Goal: Information Seeking & Learning: Find specific fact

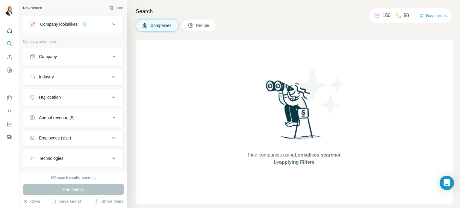
click at [144, 25] on icon at bounding box center [145, 25] width 6 height 6
click at [110, 27] on icon at bounding box center [113, 24] width 7 height 7
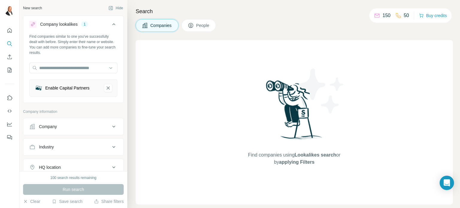
scroll to position [20, 0]
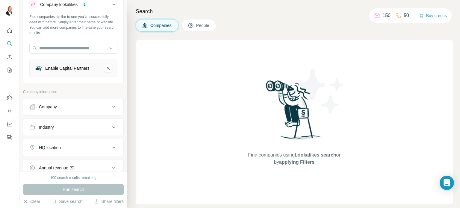
click at [80, 189] on div "Run search" at bounding box center [73, 189] width 101 height 11
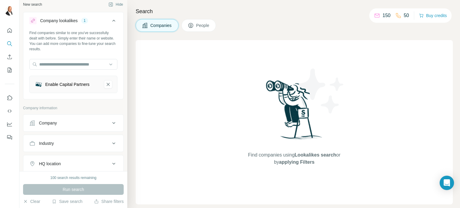
scroll to position [2, 0]
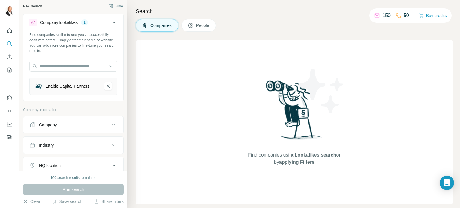
click at [110, 126] on icon at bounding box center [113, 124] width 7 height 7
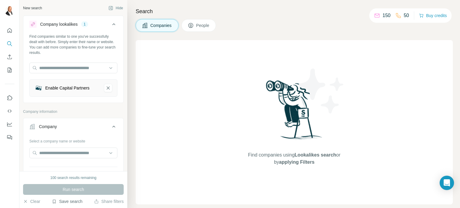
click at [68, 200] on button "Save search" at bounding box center [67, 202] width 31 height 6
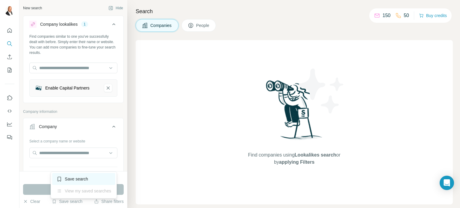
click at [73, 177] on div "Save search" at bounding box center [83, 179] width 63 height 12
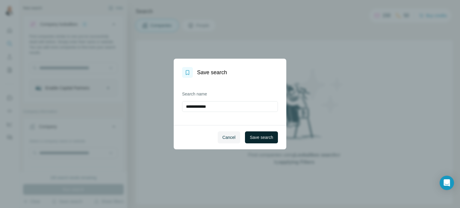
click at [265, 139] on span "Save search" at bounding box center [261, 137] width 23 height 6
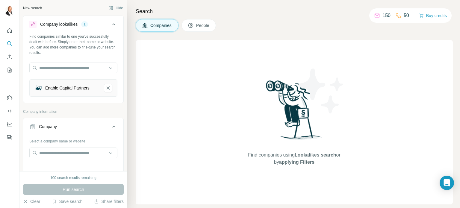
click at [73, 90] on div "Enable Capital Partners" at bounding box center [67, 88] width 44 height 6
click at [111, 24] on icon at bounding box center [113, 24] width 7 height 7
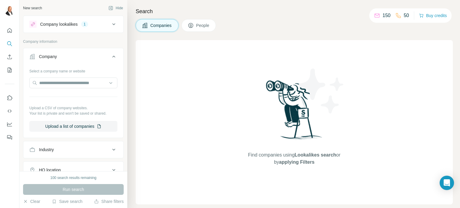
click at [111, 24] on icon at bounding box center [113, 24] width 7 height 7
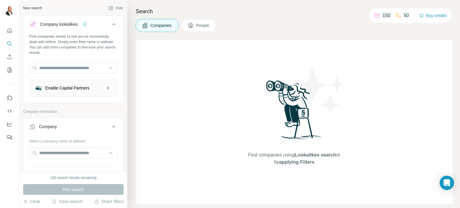
click at [79, 44] on div "Find companies similar to one you've successfully dealt with before. Simply ent…" at bounding box center [73, 45] width 88 height 22
click at [98, 69] on input "text" at bounding box center [73, 68] width 88 height 11
click at [77, 67] on input "text" at bounding box center [73, 68] width 88 height 11
paste input "**********"
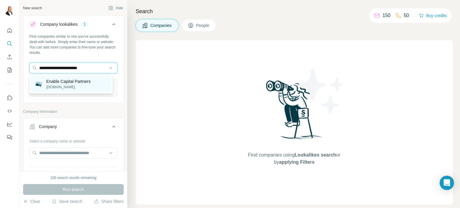
type input "**********"
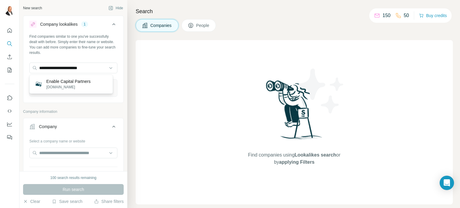
click at [73, 82] on p "Enable Capital Partners" at bounding box center [68, 81] width 44 height 6
click at [96, 187] on div "Run search" at bounding box center [73, 189] width 101 height 11
click at [81, 108] on div "Company lookalikes 1 Find companies similar to one you've successfully dealt wi…" at bounding box center [73, 173] width 101 height 315
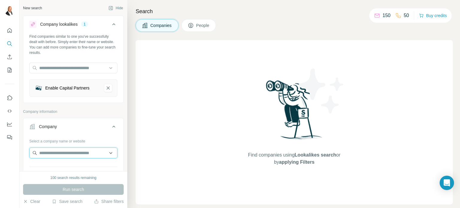
click at [84, 152] on input "text" at bounding box center [73, 153] width 88 height 11
paste input "**********"
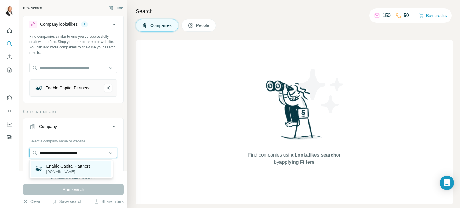
type input "**********"
click at [82, 166] on p "Enable Capital Partners" at bounding box center [68, 166] width 44 height 6
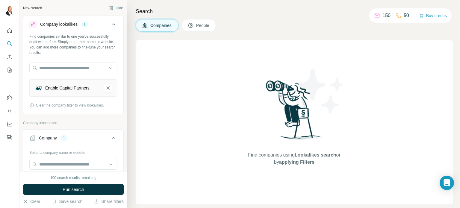
click at [87, 193] on button "Run search" at bounding box center [73, 189] width 101 height 11
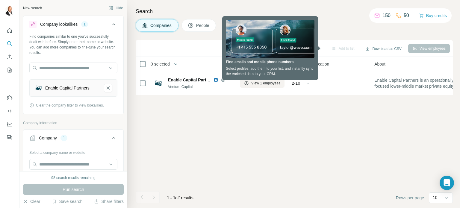
click at [212, 115] on div "Sync to Pipedrive Add to list Download as CSV View employees 0 selected Compani…" at bounding box center [294, 124] width 317 height 168
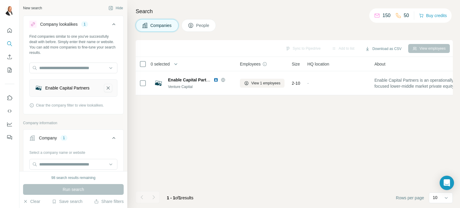
click at [105, 89] on icon "Enable Capital Partners-remove-button" at bounding box center [107, 88] width 5 height 6
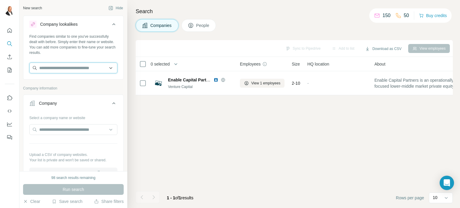
click at [97, 67] on input "text" at bounding box center [73, 68] width 88 height 11
click at [60, 68] on input "text" at bounding box center [73, 68] width 88 height 11
paste input "**********"
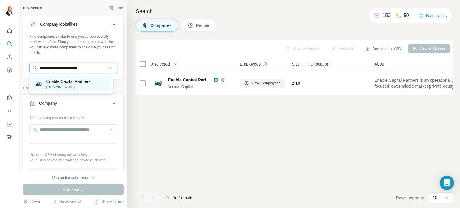
type input "**********"
click at [71, 83] on p "Enable Capital Partners" at bounding box center [68, 81] width 44 height 6
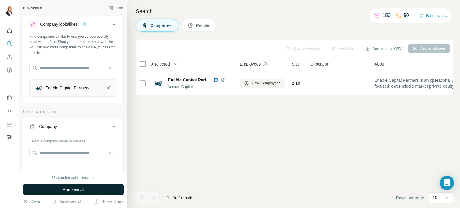
click at [96, 187] on button "Run search" at bounding box center [73, 189] width 101 height 11
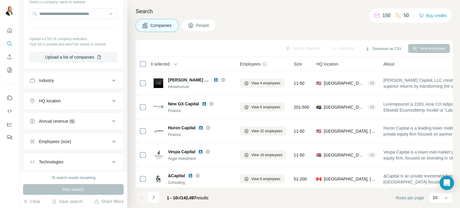
scroll to position [140, 0]
click at [110, 102] on icon at bounding box center [113, 100] width 7 height 7
click at [65, 114] on input "text" at bounding box center [73, 115] width 88 height 11
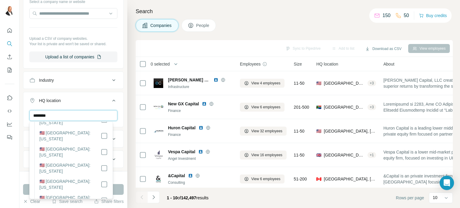
scroll to position [591, 0]
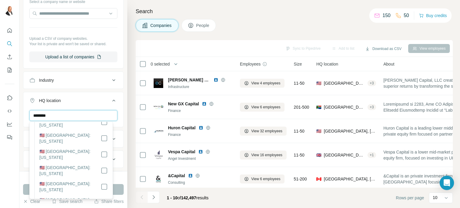
type input "********"
click at [118, 189] on button "Run search" at bounding box center [73, 189] width 101 height 11
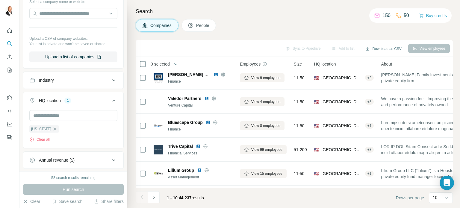
scroll to position [50, 0]
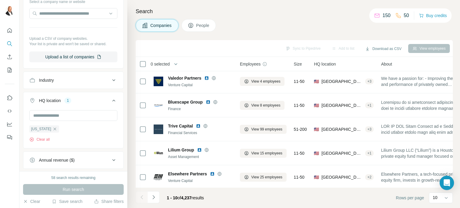
click at [156, 199] on button "Navigate to next page" at bounding box center [154, 197] width 12 height 12
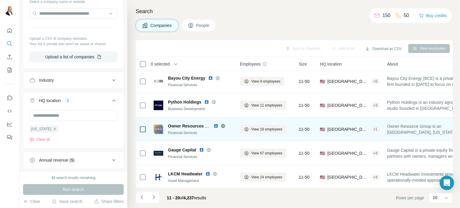
click at [223, 126] on icon at bounding box center [222, 126] width 1 height 4
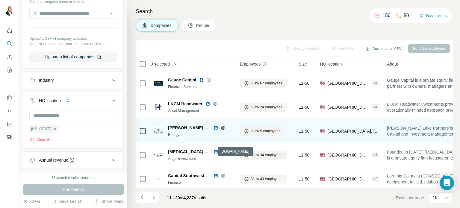
scroll to position [126, 0]
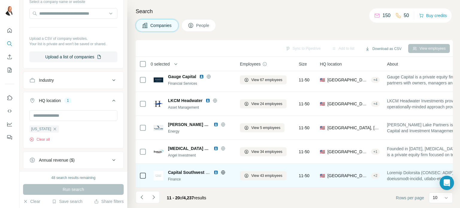
click at [225, 170] on icon at bounding box center [223, 172] width 5 height 5
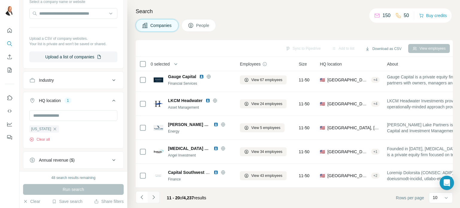
click at [157, 197] on button "Navigate to next page" at bounding box center [154, 197] width 12 height 12
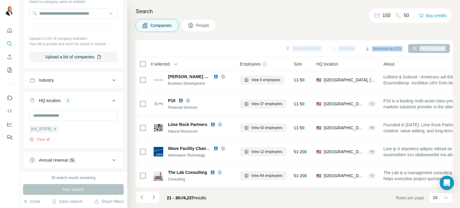
drag, startPoint x: 423, startPoint y: 46, endPoint x: 349, endPoint y: 32, distance: 76.0
click at [353, 33] on div "Search Companies People Sync to Pipedrive Add to list Download as CSV View empl…" at bounding box center [293, 104] width 333 height 208
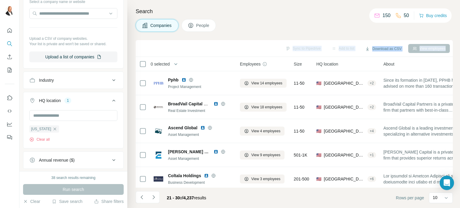
scroll to position [80, 0]
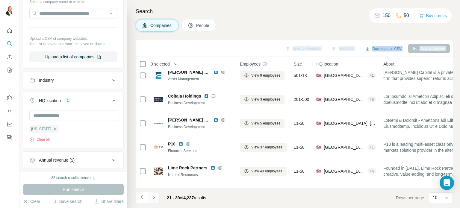
click at [155, 197] on icon "Navigate to next page" at bounding box center [154, 197] width 6 height 6
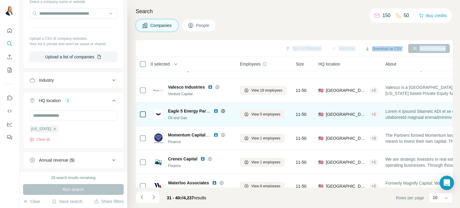
scroll to position [120, 0]
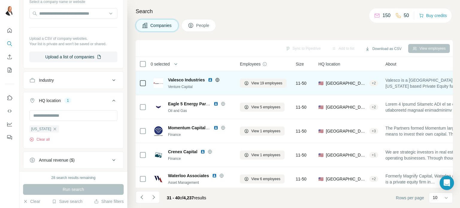
click at [218, 80] on icon at bounding box center [216, 80] width 1 height 4
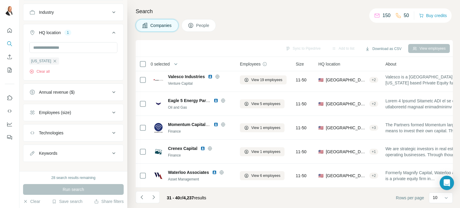
scroll to position [214, 0]
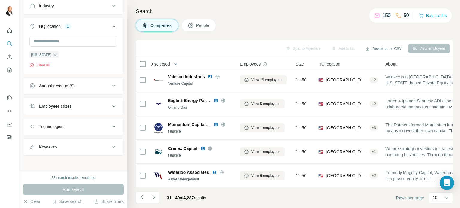
click at [110, 107] on icon at bounding box center [113, 106] width 7 height 7
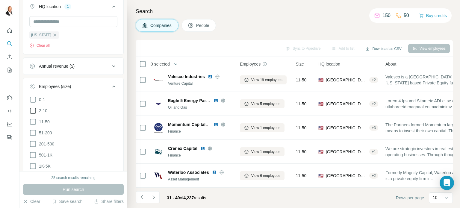
click at [34, 111] on icon at bounding box center [32, 110] width 7 height 7
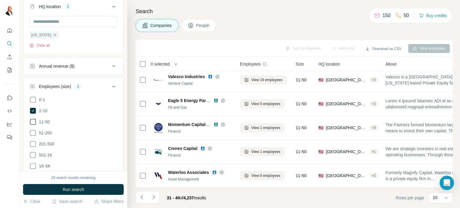
click at [33, 121] on icon at bounding box center [32, 121] width 7 height 7
click at [33, 131] on icon at bounding box center [32, 132] width 7 height 7
click at [71, 189] on span "Run search" at bounding box center [74, 190] width 22 height 6
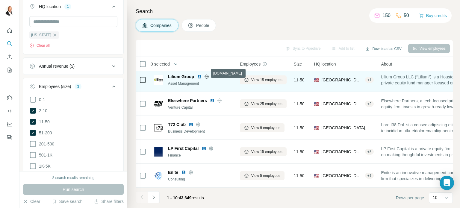
click at [206, 75] on icon at bounding box center [206, 77] width 1 height 4
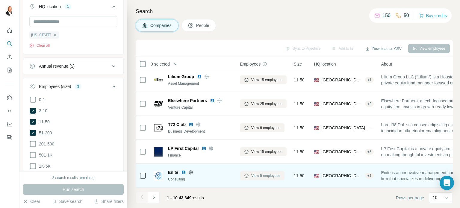
click at [267, 173] on span "View 5 employees" at bounding box center [265, 175] width 29 height 5
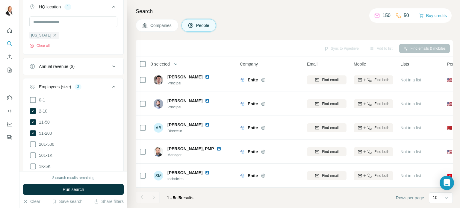
scroll to position [6, 0]
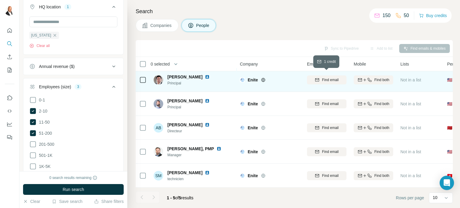
click at [326, 77] on span "Find email" at bounding box center [330, 79] width 16 height 5
